Goal: Find specific page/section: Find specific page/section

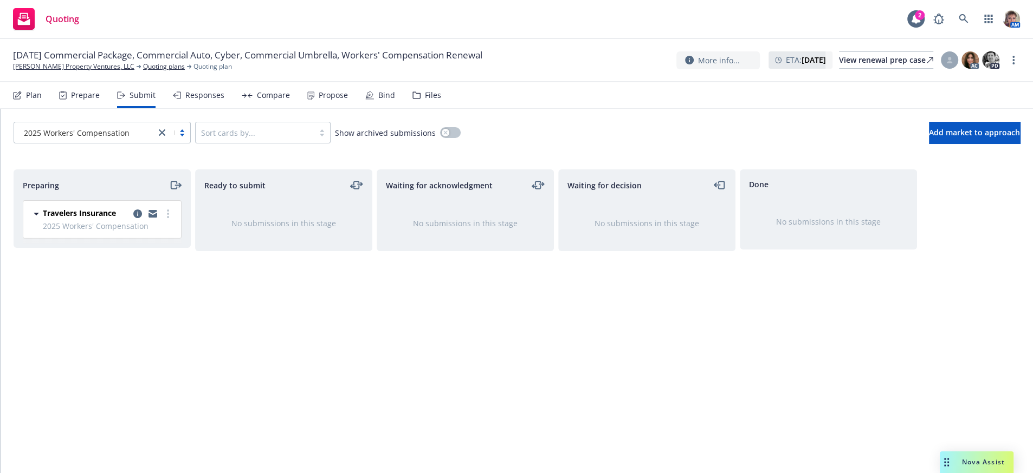
click at [299, 317] on div "Ready to submit No submissions in this stage" at bounding box center [283, 310] width 177 height 281
click at [150, 339] on div "Preparing Travelers Insurance 2025 Workers' Compensation [DATE] 6:18 PM" at bounding box center [102, 310] width 177 height 281
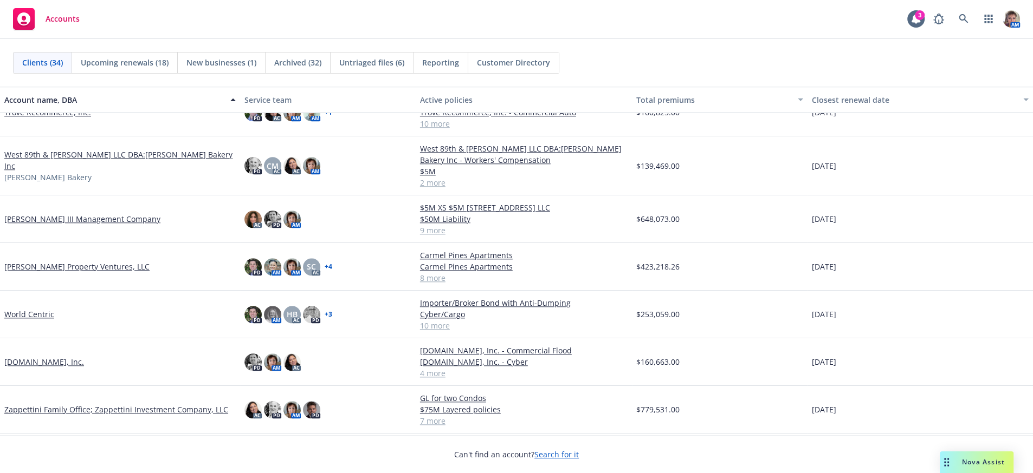
scroll to position [1209, 0]
click at [37, 416] on link "Zappettini Family Office; Zappettini Investment Company, LLC" at bounding box center [116, 409] width 224 height 11
